Goal: Task Accomplishment & Management: Use online tool/utility

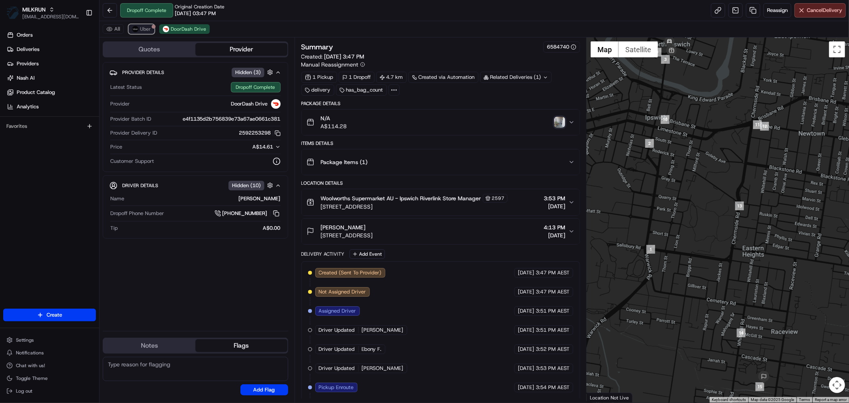
click at [138, 28] on img at bounding box center [135, 29] width 6 height 6
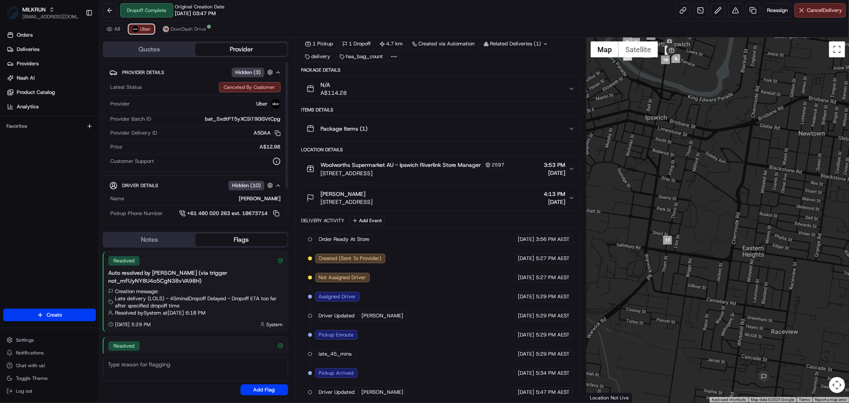
scroll to position [97, 0]
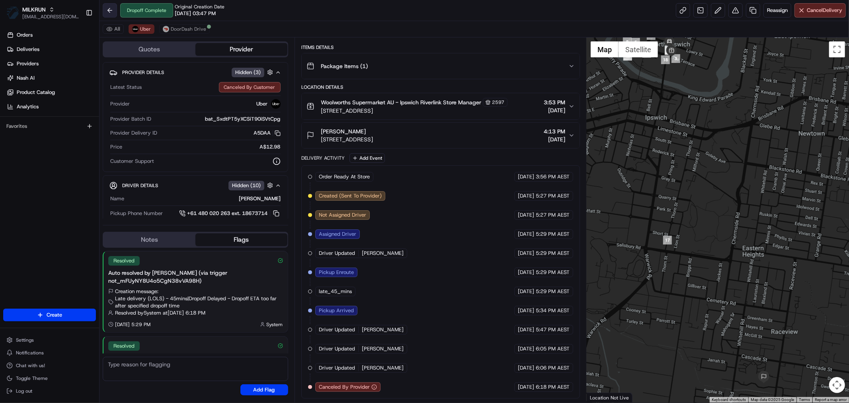
click at [108, 10] on button at bounding box center [110, 10] width 14 height 14
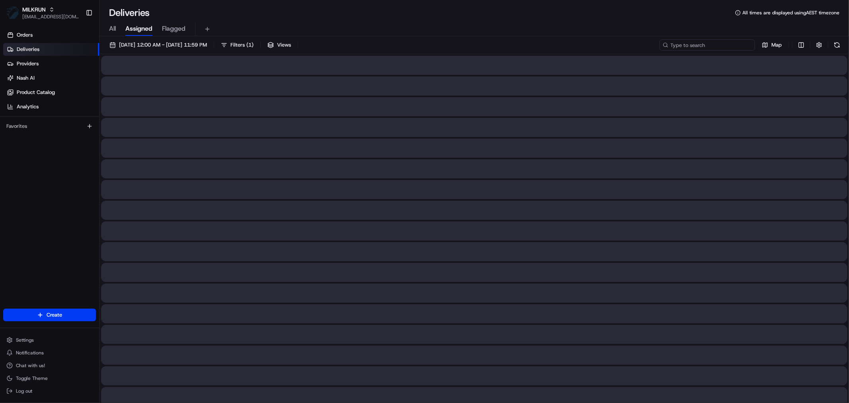
click at [712, 47] on input at bounding box center [707, 44] width 96 height 11
paste input "[PERSON_NAME]"
type input "[PERSON_NAME]"
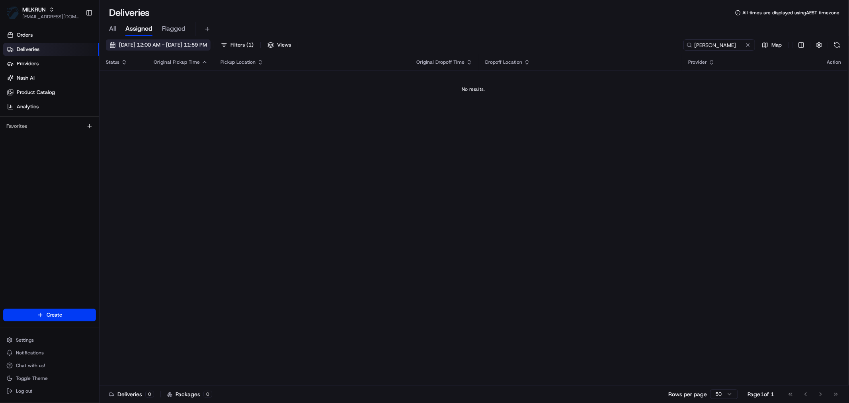
click at [202, 46] on span "[DATE] 12:00 AM - [DATE] 11:59 PM" at bounding box center [163, 44] width 88 height 7
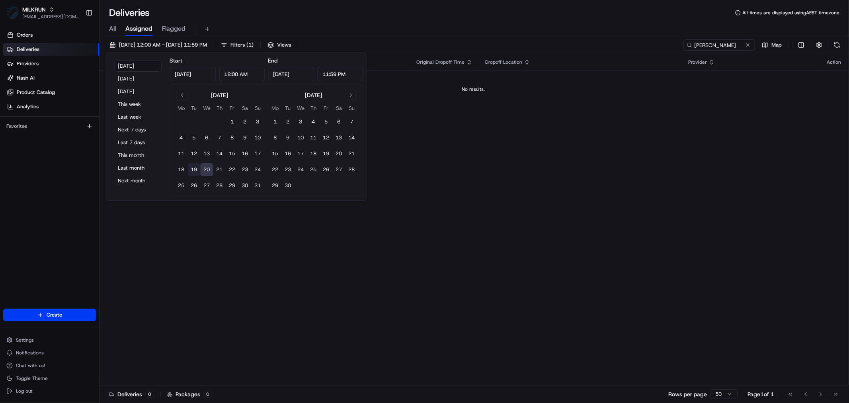
click at [189, 170] on button "19" at bounding box center [194, 169] width 13 height 13
type input "[DATE]"
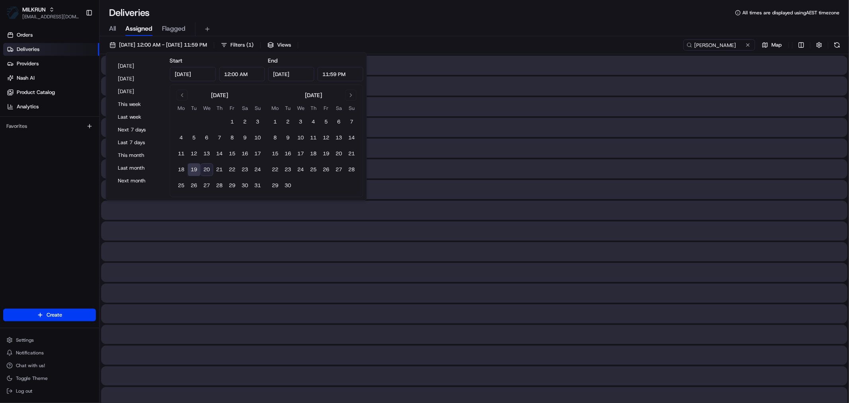
click at [189, 170] on button "19" at bounding box center [194, 169] width 13 height 13
click at [608, 24] on div "All Assigned Flagged" at bounding box center [473, 29] width 749 height 14
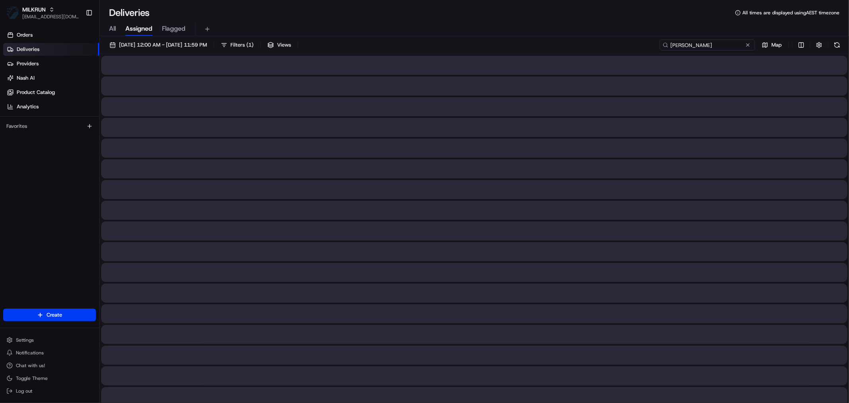
click at [728, 45] on input "[PERSON_NAME]" at bounding box center [707, 44] width 96 height 11
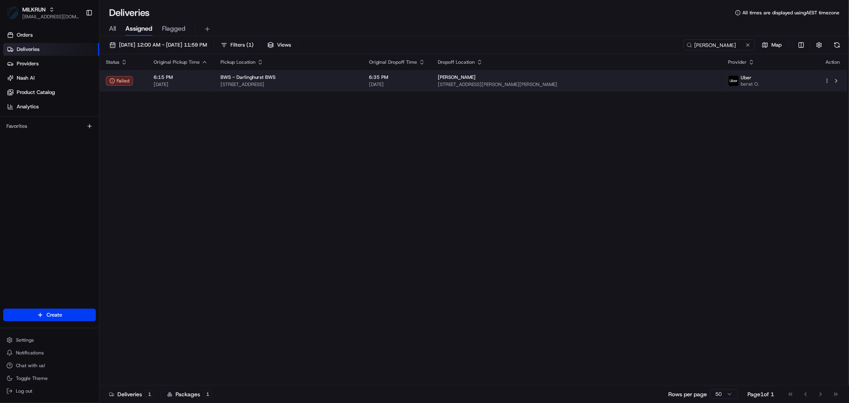
click at [317, 80] on div "BWS - Darlinghurst BWS" at bounding box center [288, 77] width 136 height 6
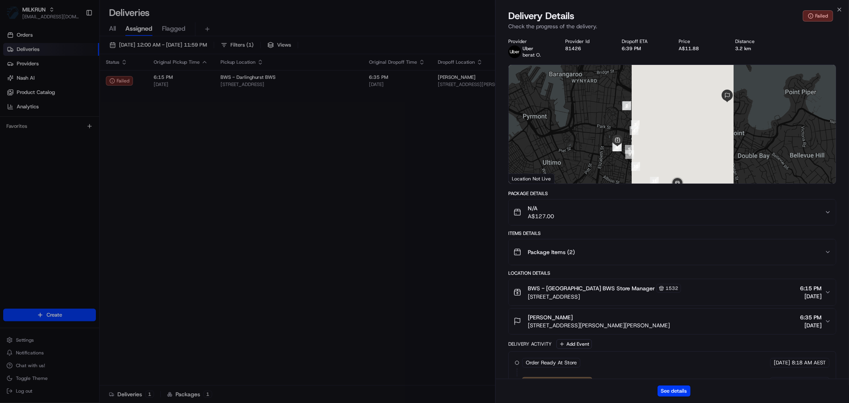
click at [668, 384] on div "See details" at bounding box center [671, 390] width 353 height 24
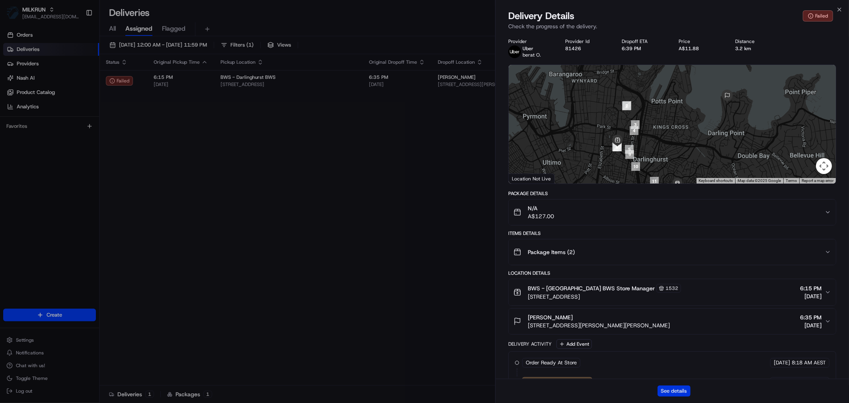
click at [667, 389] on button "See details" at bounding box center [673, 390] width 33 height 11
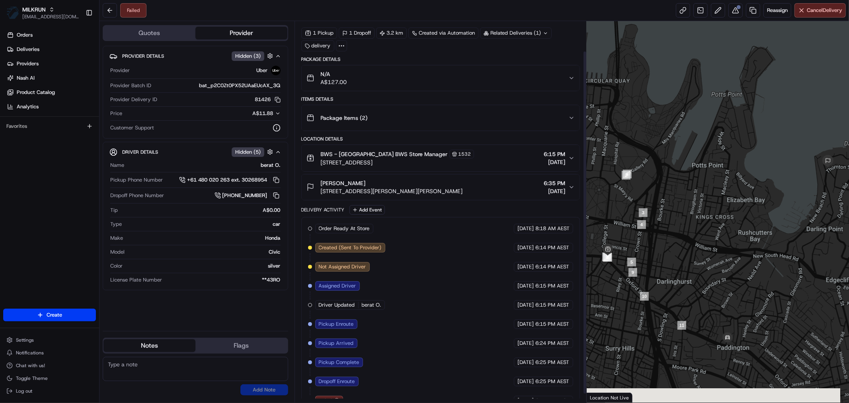
scroll to position [43, 0]
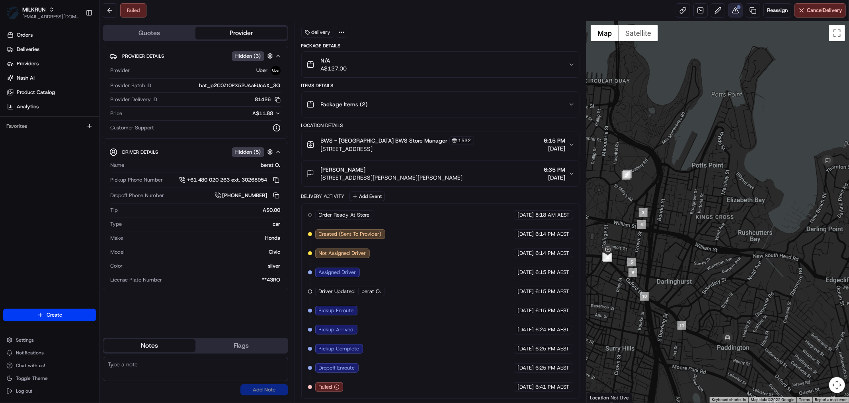
click at [734, 10] on button at bounding box center [735, 10] width 14 height 14
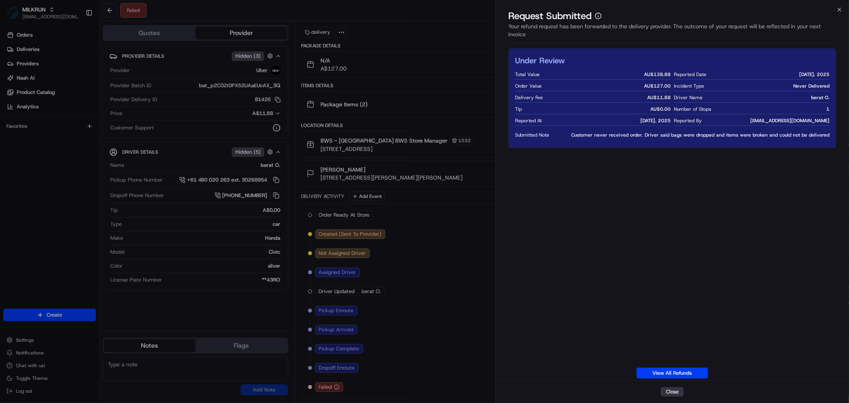
click at [674, 392] on button "Close" at bounding box center [672, 392] width 23 height 10
